Goal: Task Accomplishment & Management: Use online tool/utility

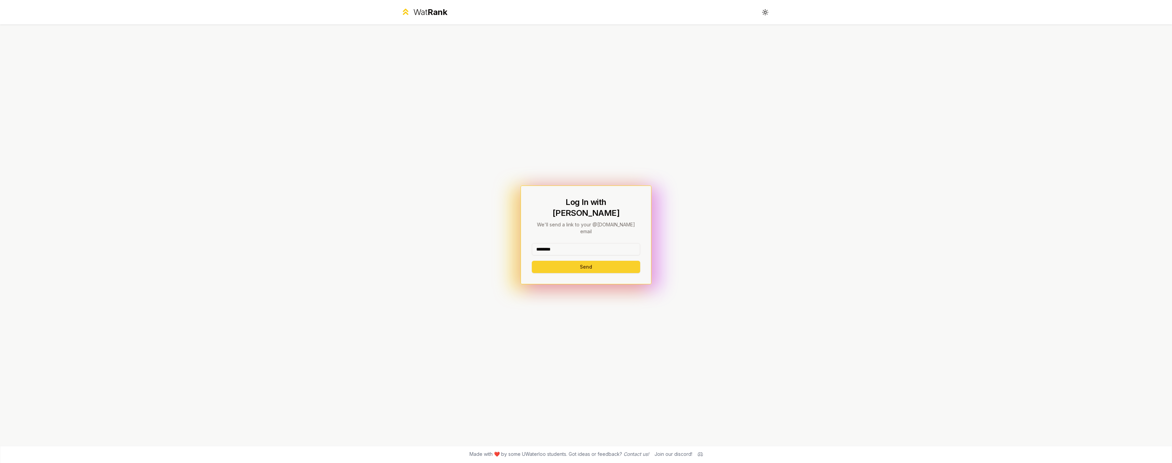
type input "********"
click at [578, 261] on button "Send" at bounding box center [586, 267] width 108 height 12
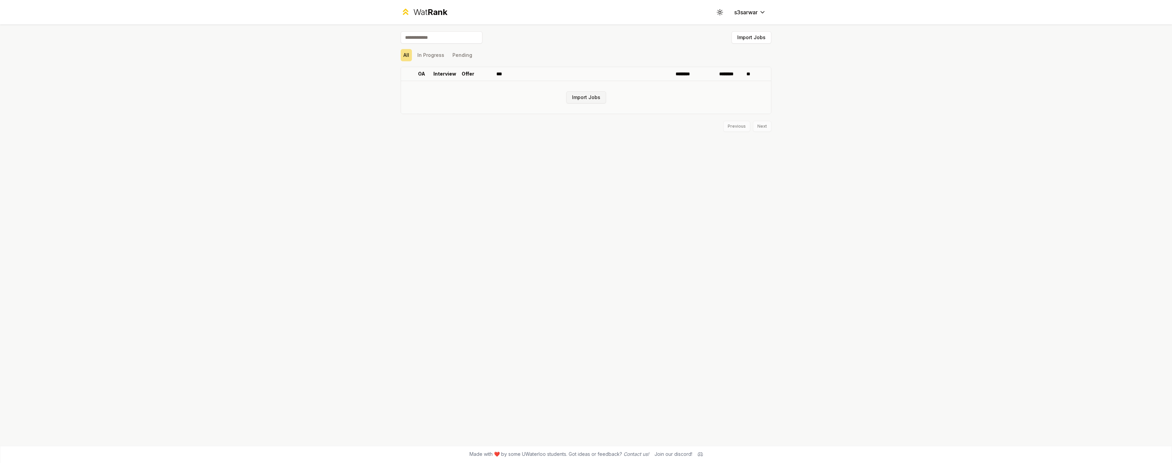
click at [583, 97] on button "Import Jobs" at bounding box center [586, 97] width 40 height 12
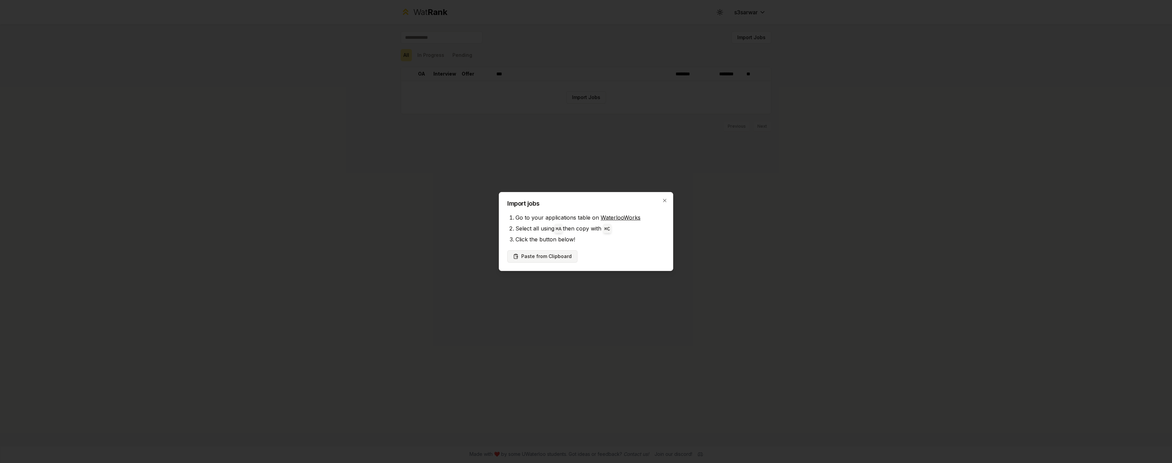
click at [553, 258] on button "Paste from Clipboard" at bounding box center [542, 256] width 70 height 12
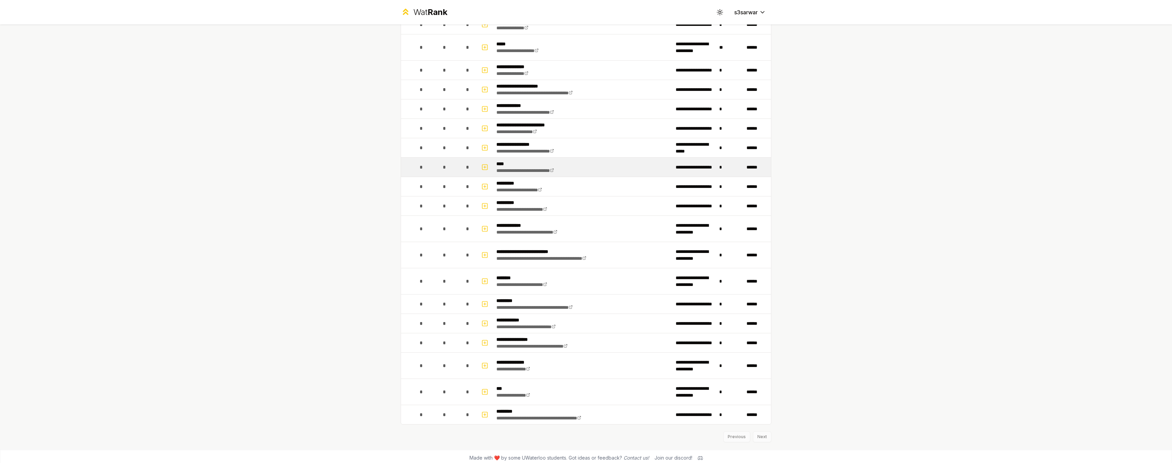
scroll to position [5, 0]
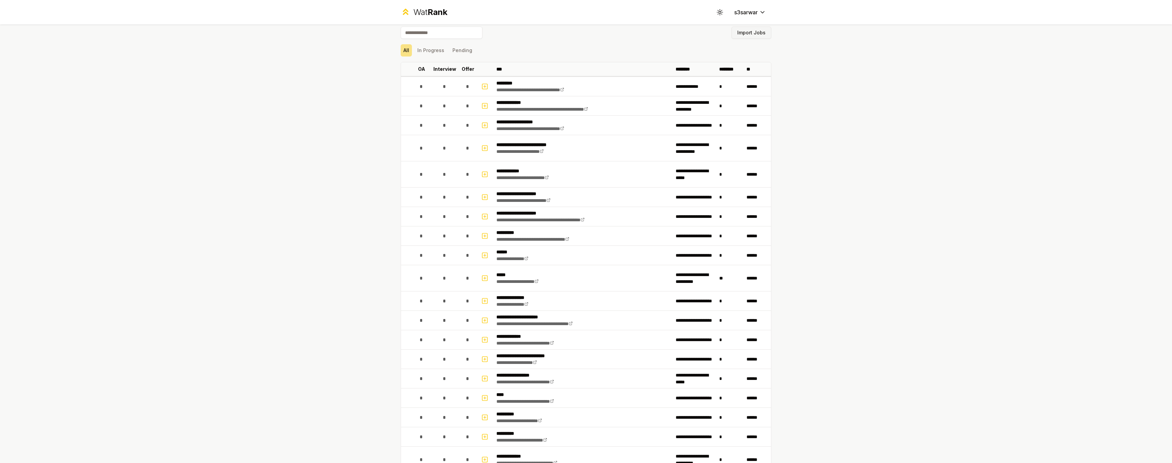
click at [751, 32] on button "Import Jobs" at bounding box center [751, 33] width 40 height 12
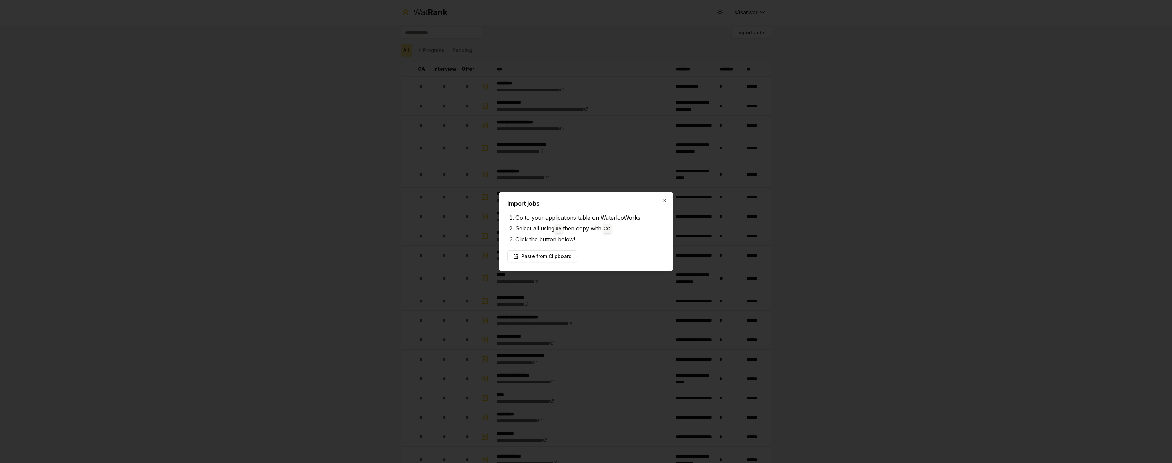
click at [661, 197] on div "Import jobs Go to your applications table on WaterlooWorks Select all using ⌘ A…" at bounding box center [586, 231] width 174 height 79
click at [663, 203] on icon "button" at bounding box center [664, 200] width 5 height 5
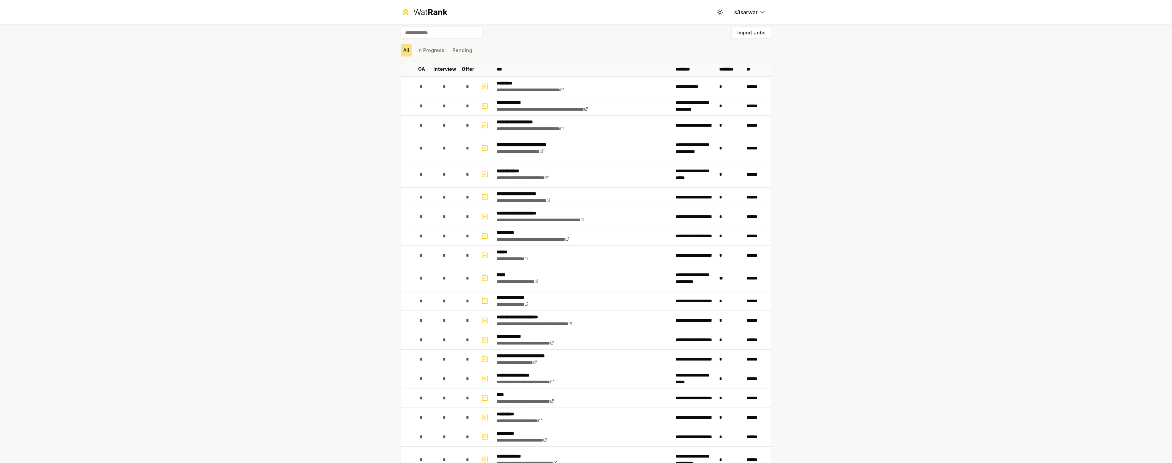
click at [418, 47] on button "In Progress" at bounding box center [431, 50] width 32 height 12
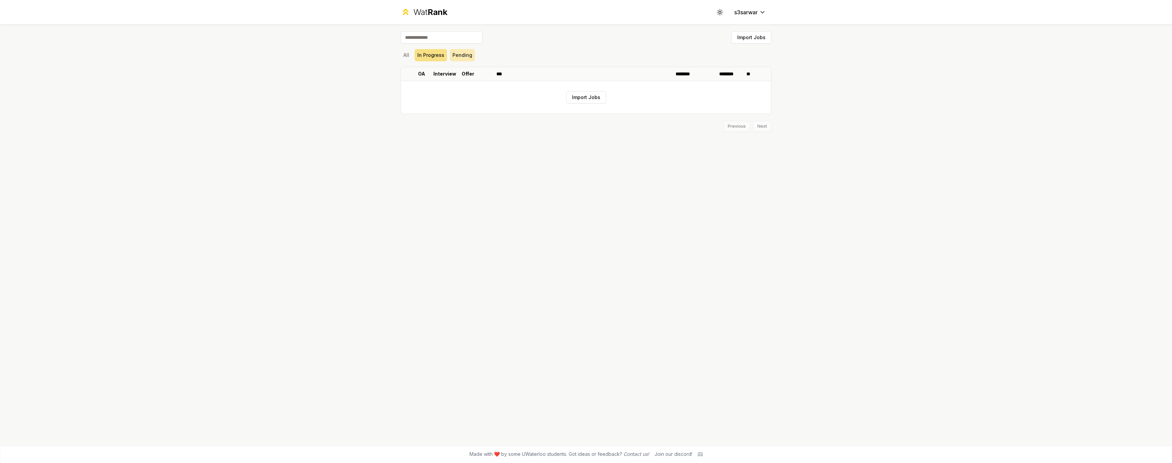
click at [458, 53] on button "Pending" at bounding box center [462, 55] width 25 height 12
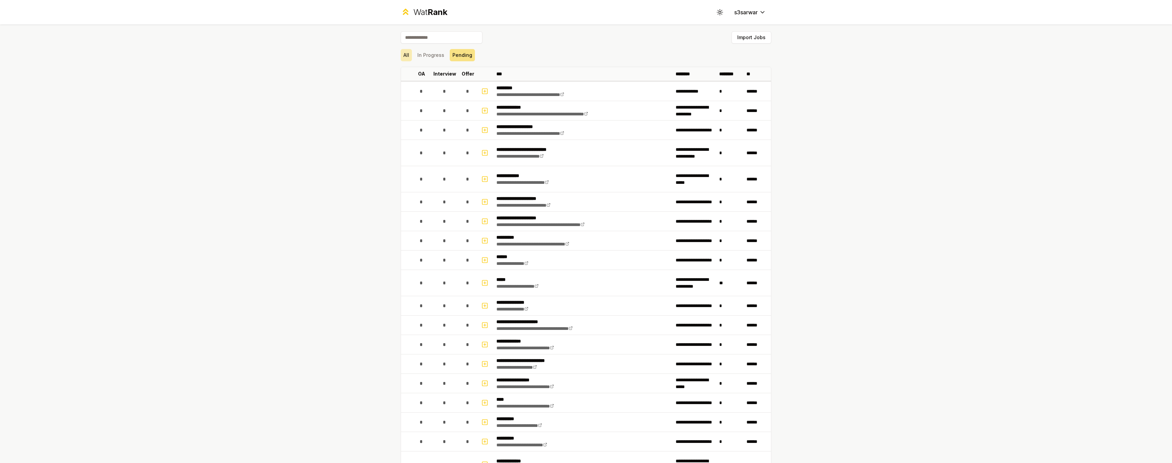
click at [408, 56] on button "All" at bounding box center [406, 55] width 11 height 12
click at [717, 10] on icon at bounding box center [719, 12] width 6 height 6
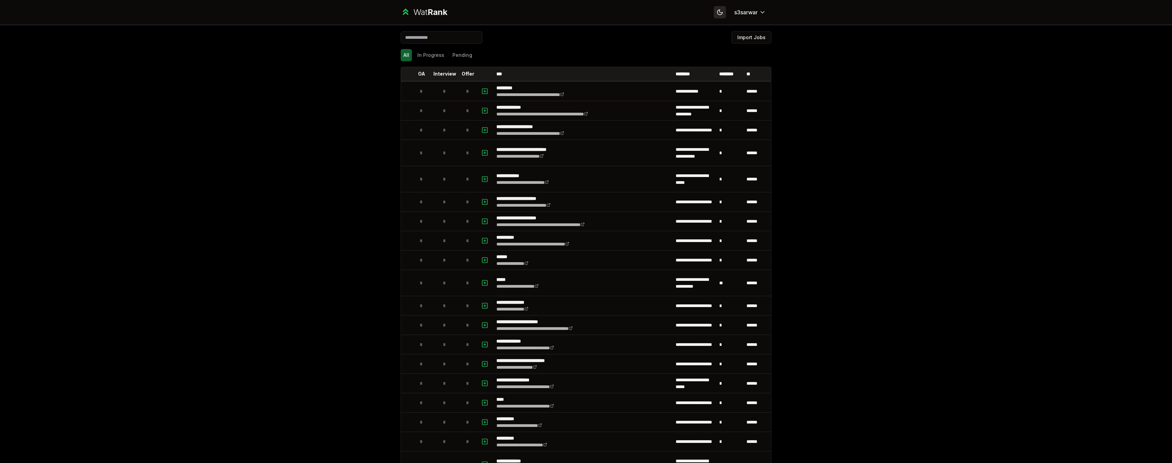
click at [717, 10] on icon at bounding box center [719, 12] width 6 height 6
